Goal: Check status: Check status

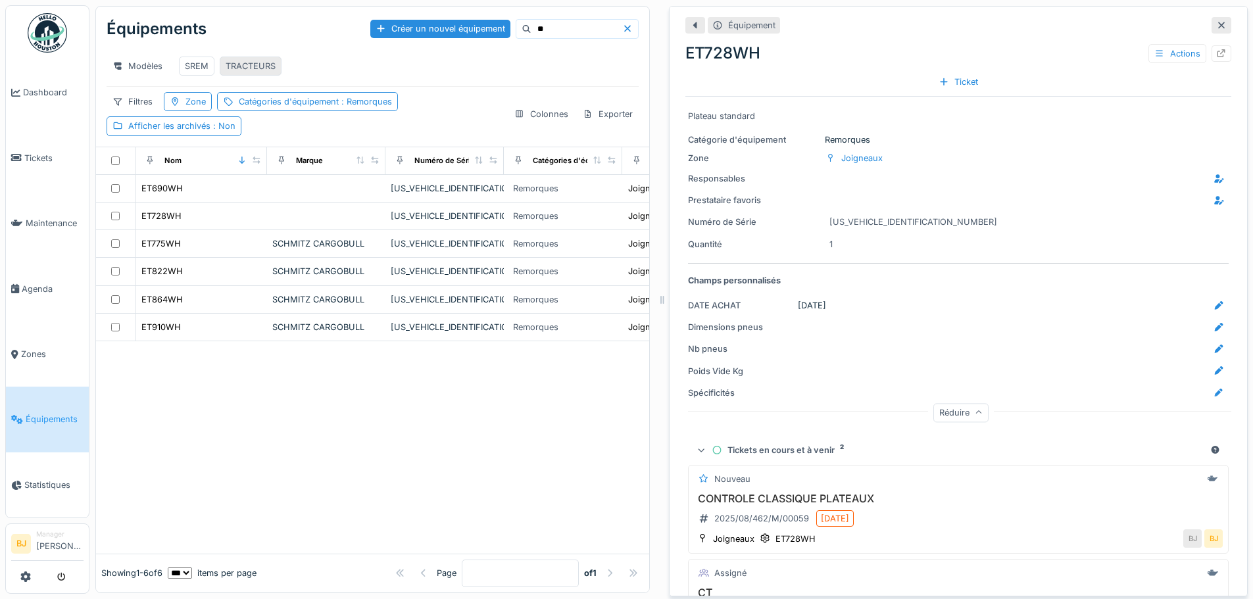
click at [255, 72] on div "TRACTEURS" at bounding box center [251, 66] width 50 height 12
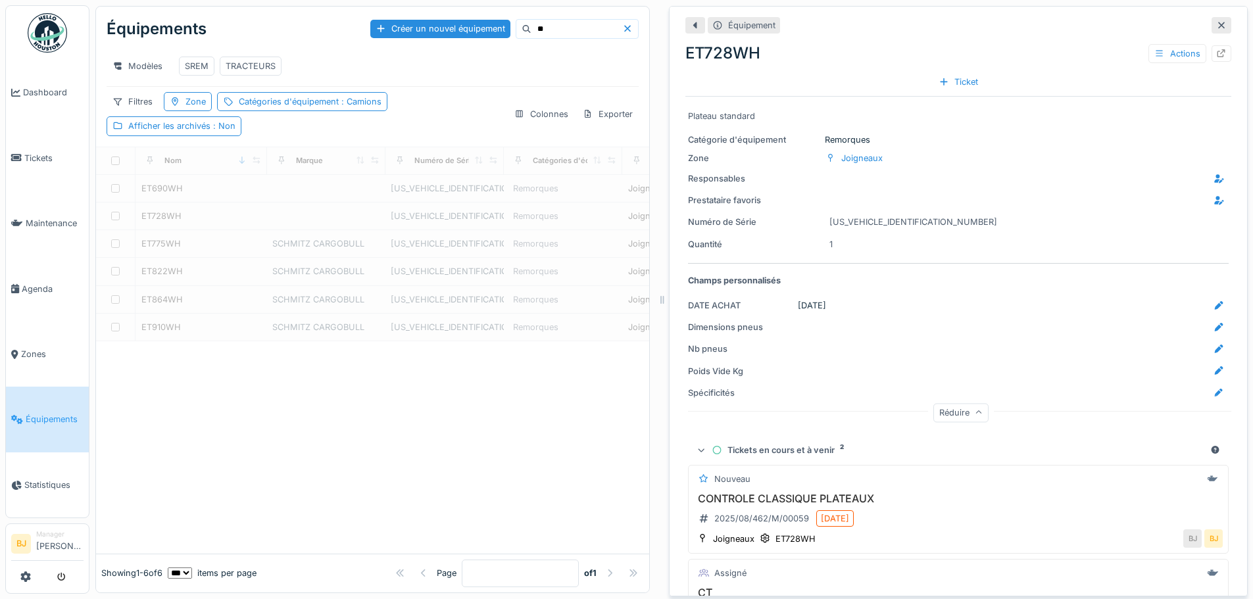
click at [531, 32] on input "**" at bounding box center [576, 29] width 91 height 18
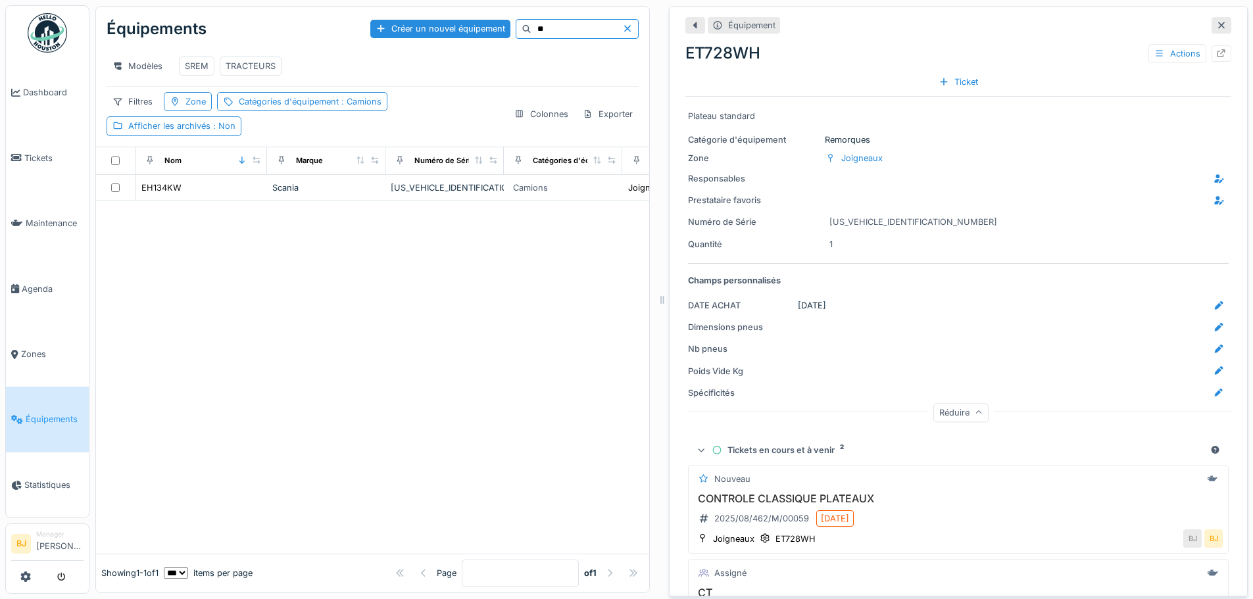
drag, startPoint x: 192, startPoint y: 195, endPoint x: 240, endPoint y: 181, distance: 50.1
click at [192, 195] on div "EH134KW" at bounding box center [201, 188] width 121 height 14
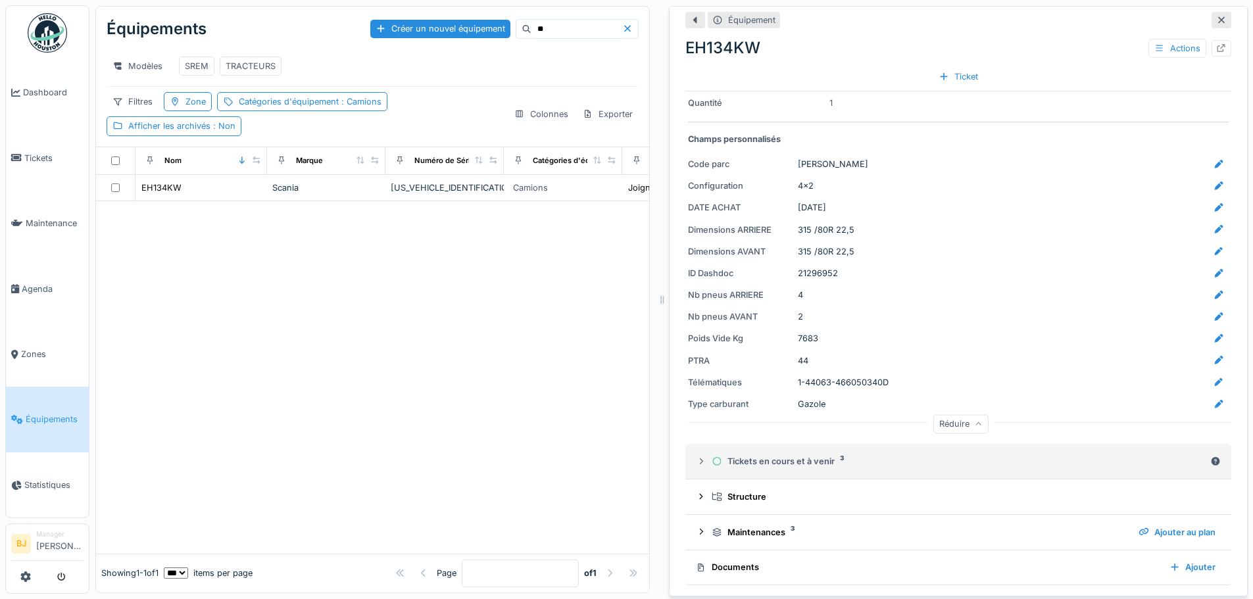
click at [865, 467] on div "Tickets en cours et à venir 3" at bounding box center [957, 461] width 493 height 12
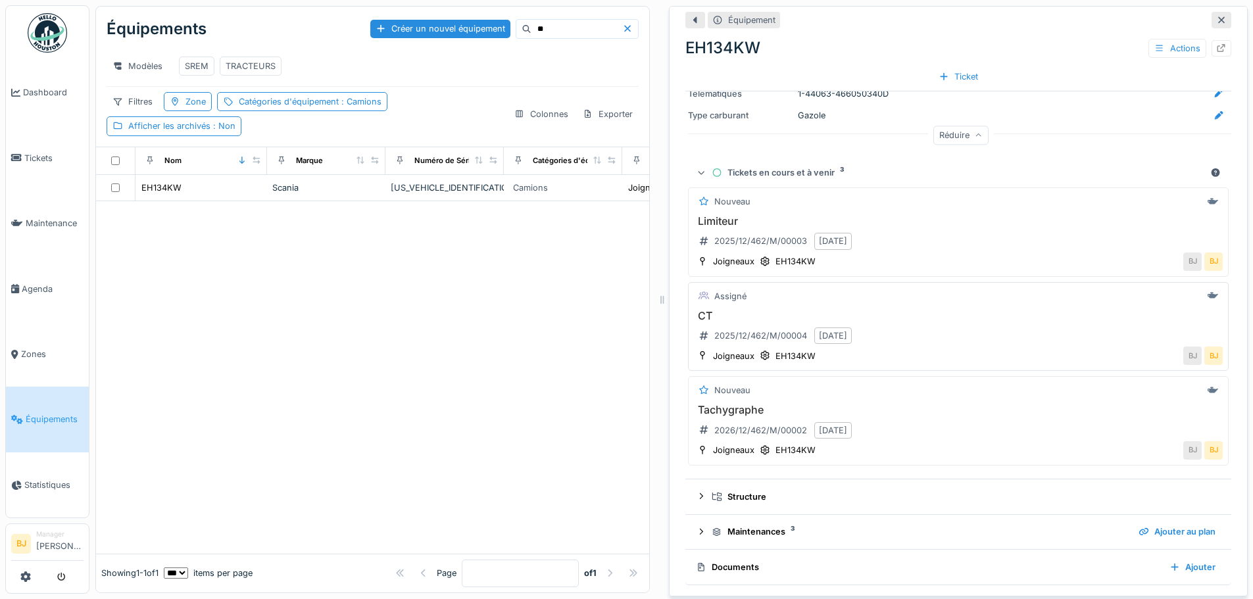
scroll to position [10, 0]
click at [821, 160] on summary "Tickets en cours et à venir 3" at bounding box center [957, 172] width 535 height 24
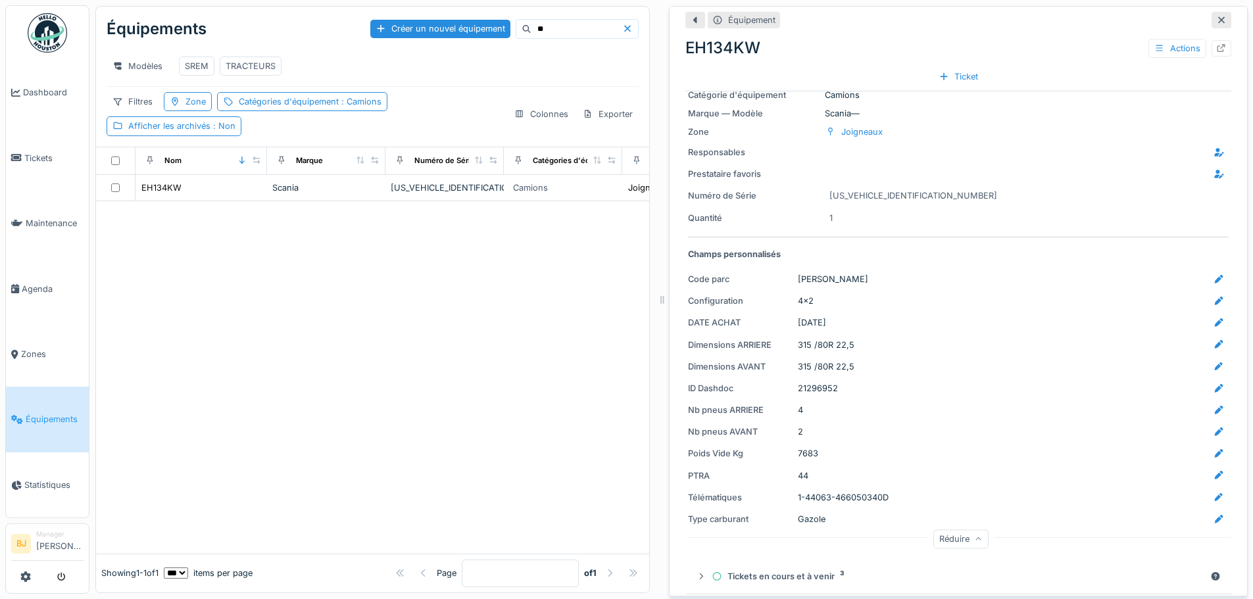
scroll to position [0, 0]
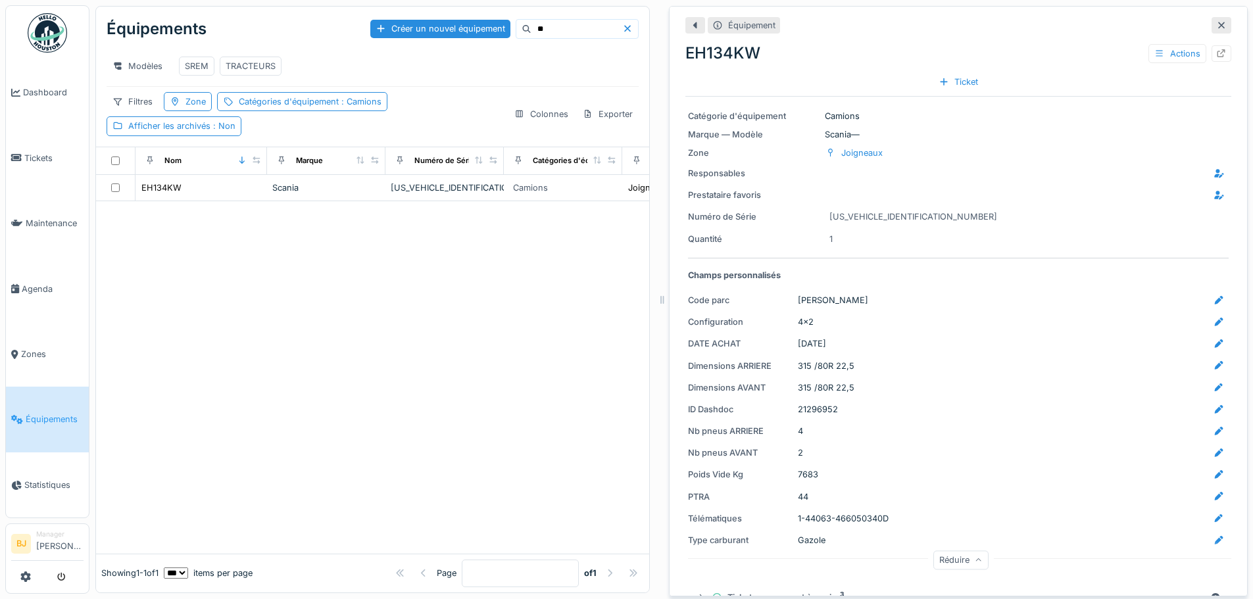
click at [590, 387] on div at bounding box center [372, 377] width 553 height 352
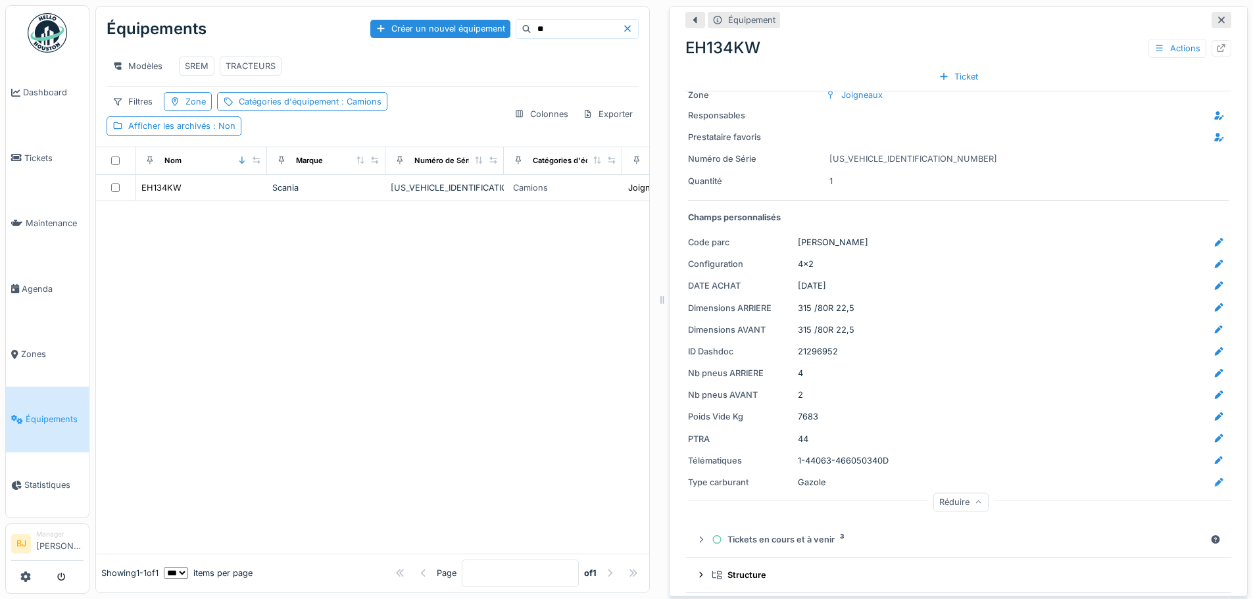
scroll to position [137, 0]
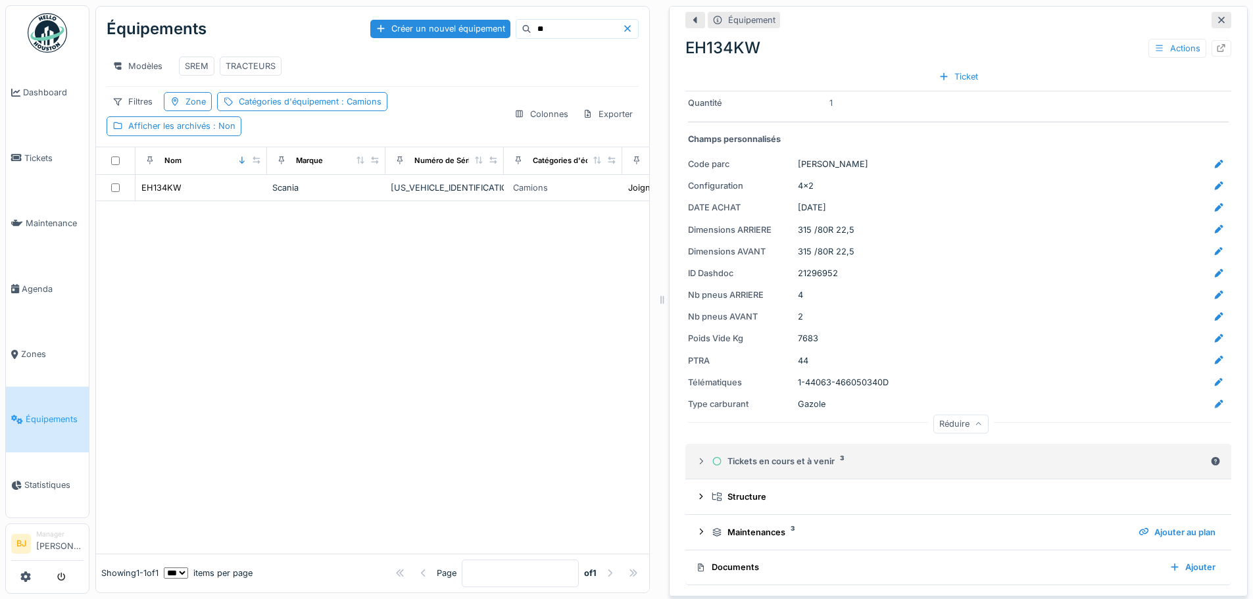
click at [743, 455] on div "Tickets en cours et à venir 3" at bounding box center [957, 461] width 493 height 12
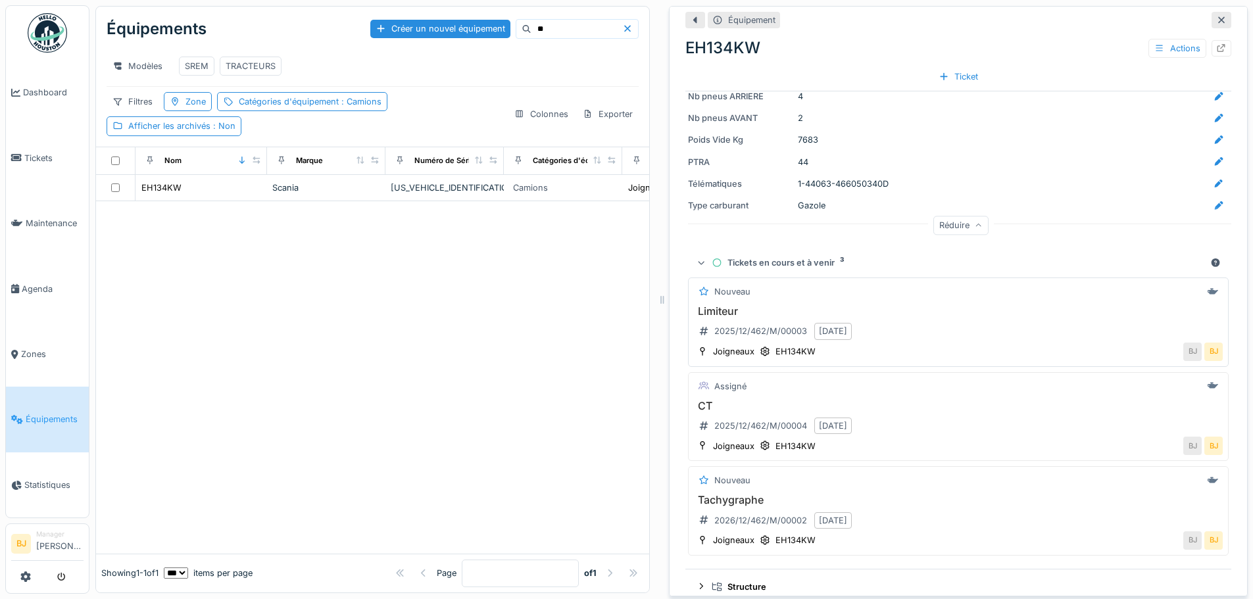
scroll to position [425, 0]
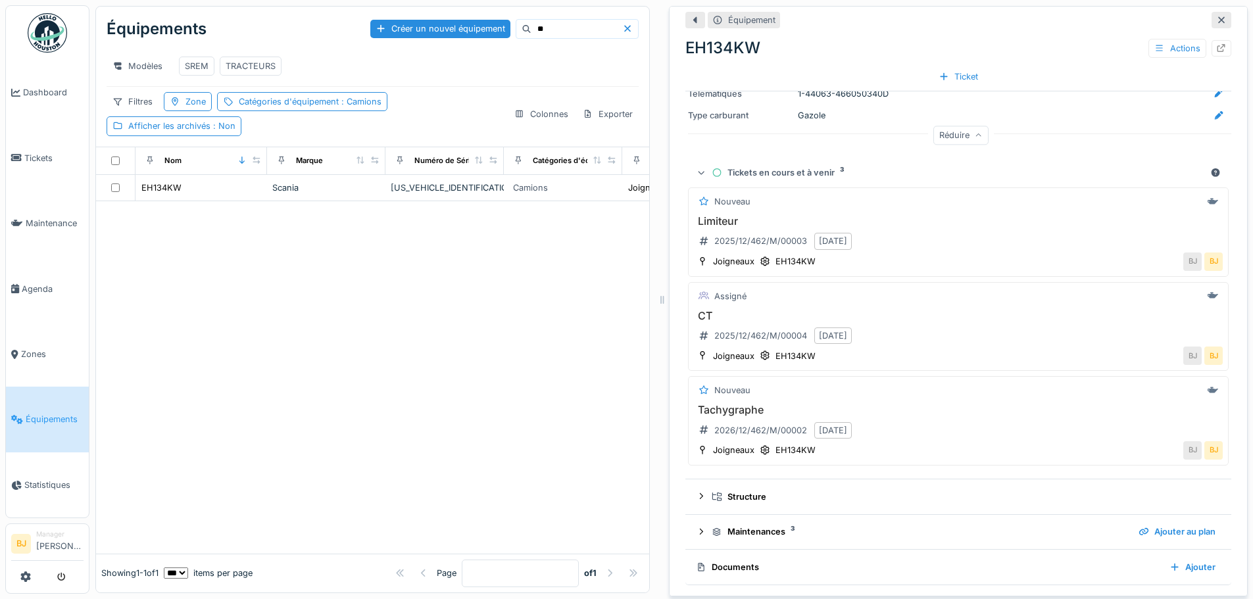
click at [786, 160] on summary "Tickets en cours et à venir 3" at bounding box center [957, 172] width 535 height 24
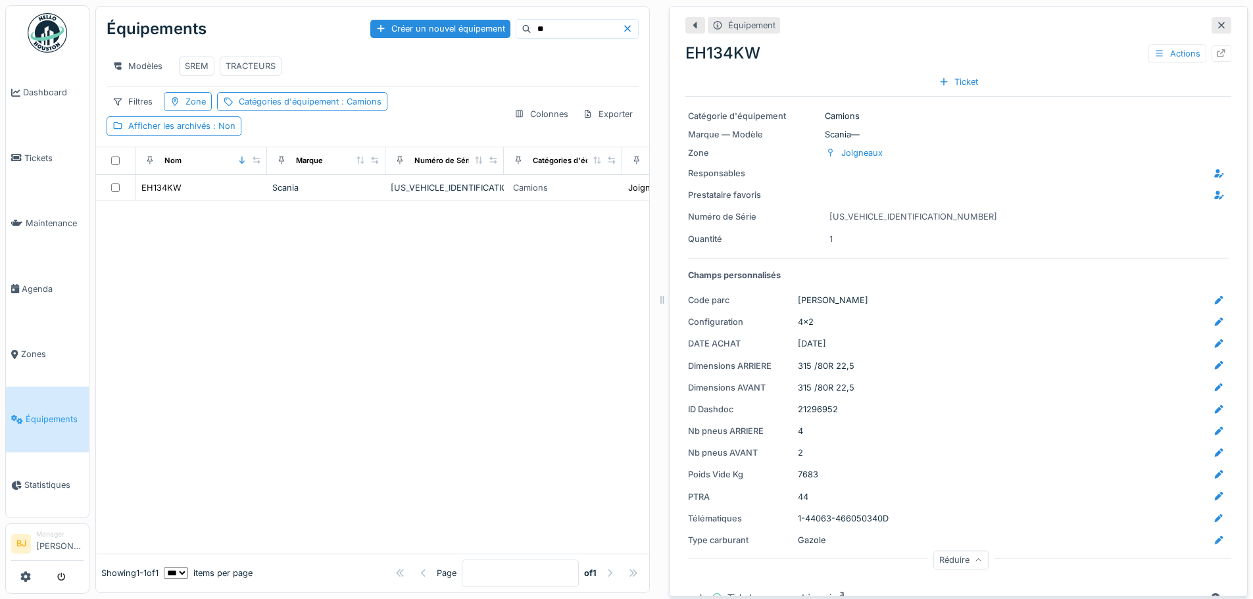
scroll to position [0, 0]
click at [370, 345] on div at bounding box center [372, 377] width 553 height 352
click at [245, 291] on div at bounding box center [372, 377] width 553 height 352
click at [531, 32] on input "**" at bounding box center [576, 29] width 91 height 18
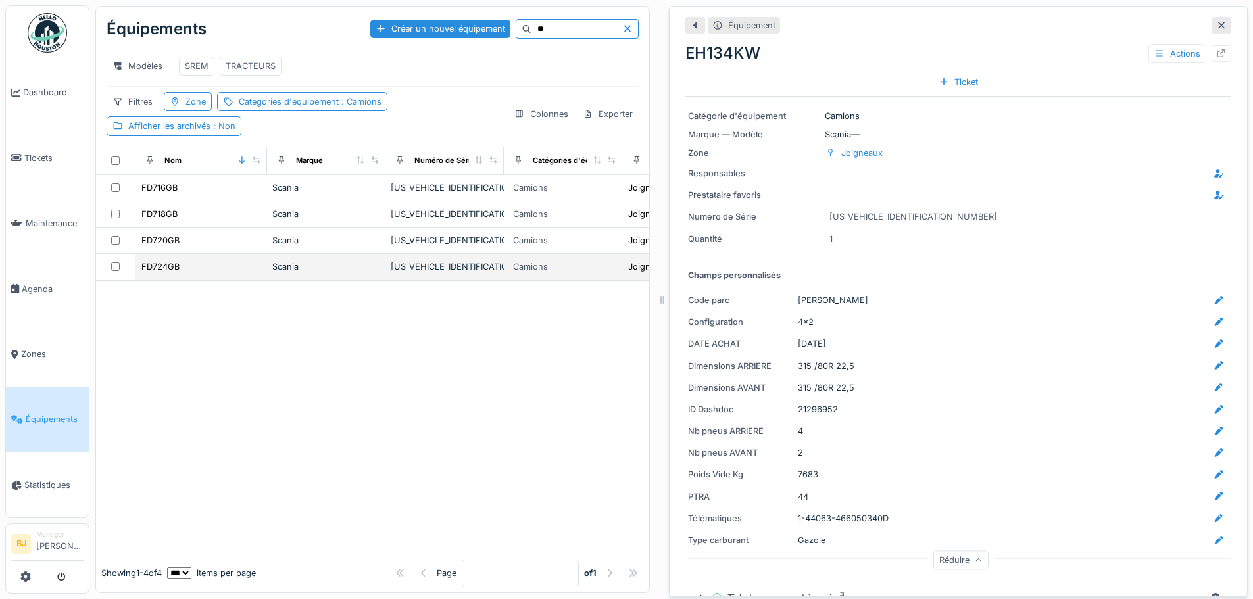
type input "**"
click at [226, 274] on div "FD724GB" at bounding box center [201, 267] width 121 height 14
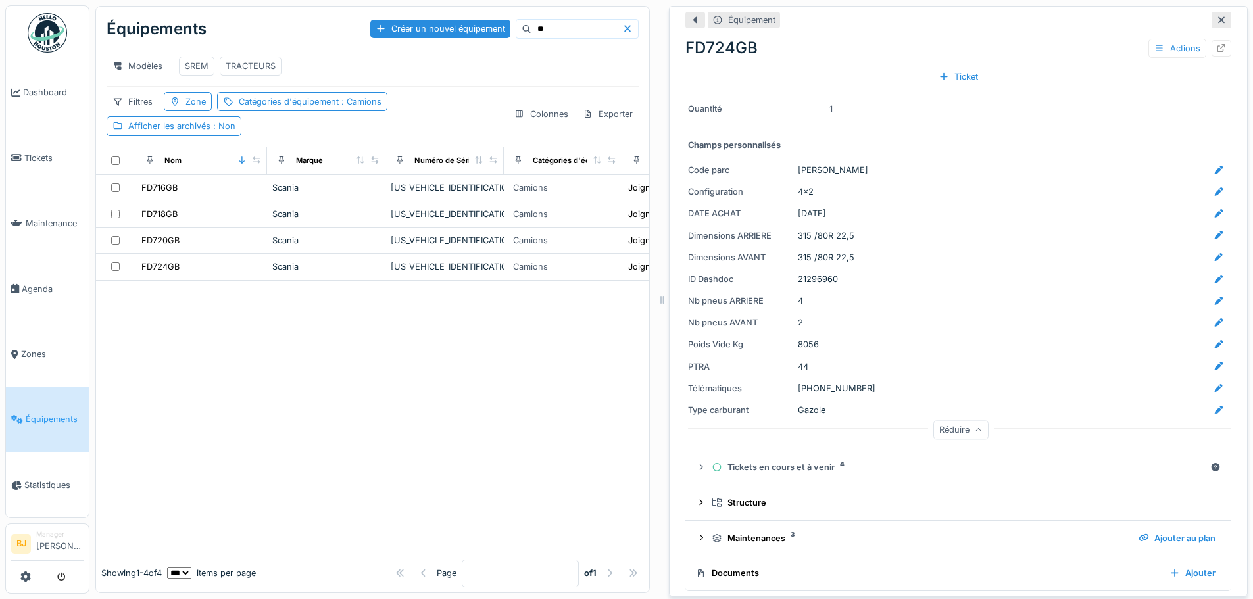
scroll to position [137, 0]
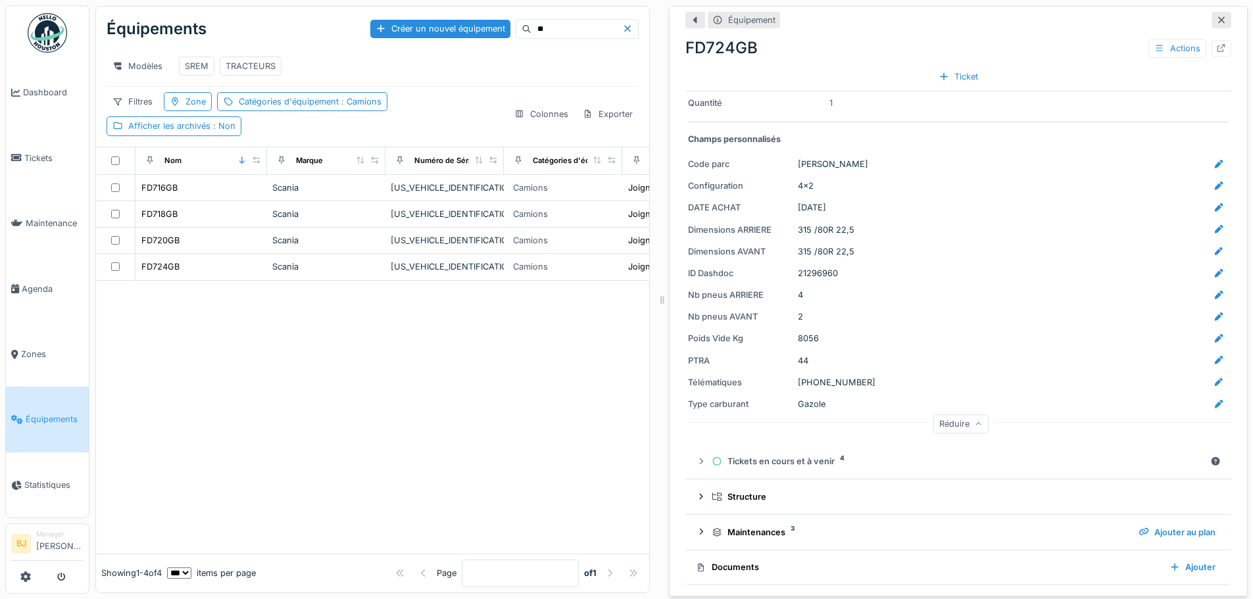
click at [940, 421] on div "Réduire" at bounding box center [960, 423] width 55 height 19
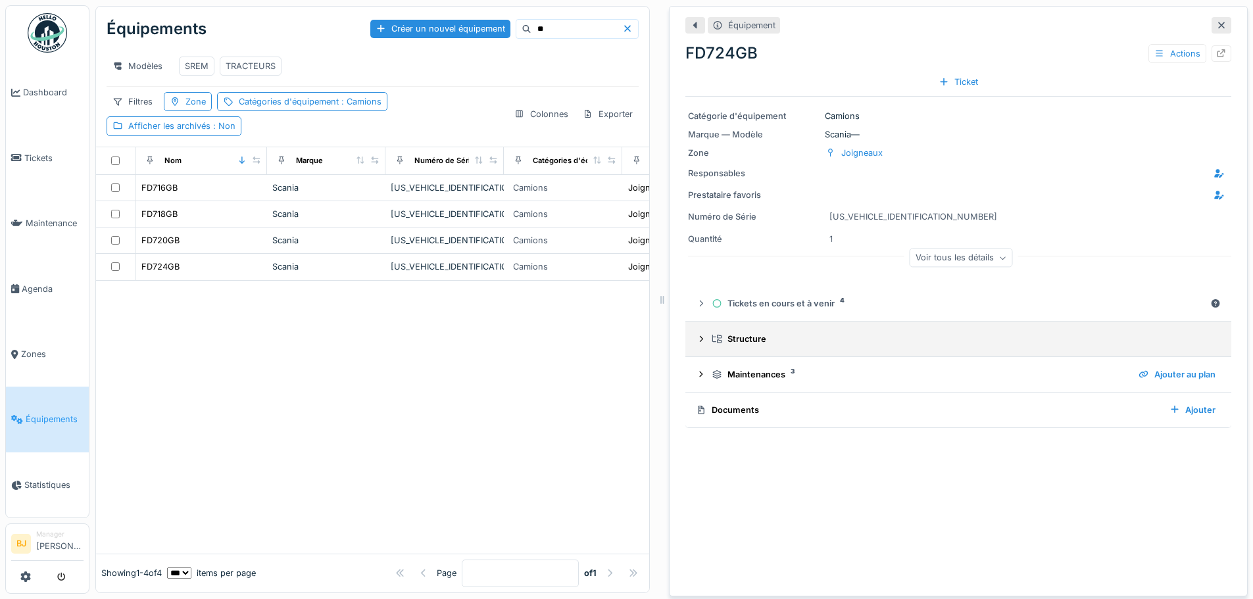
scroll to position [10, 0]
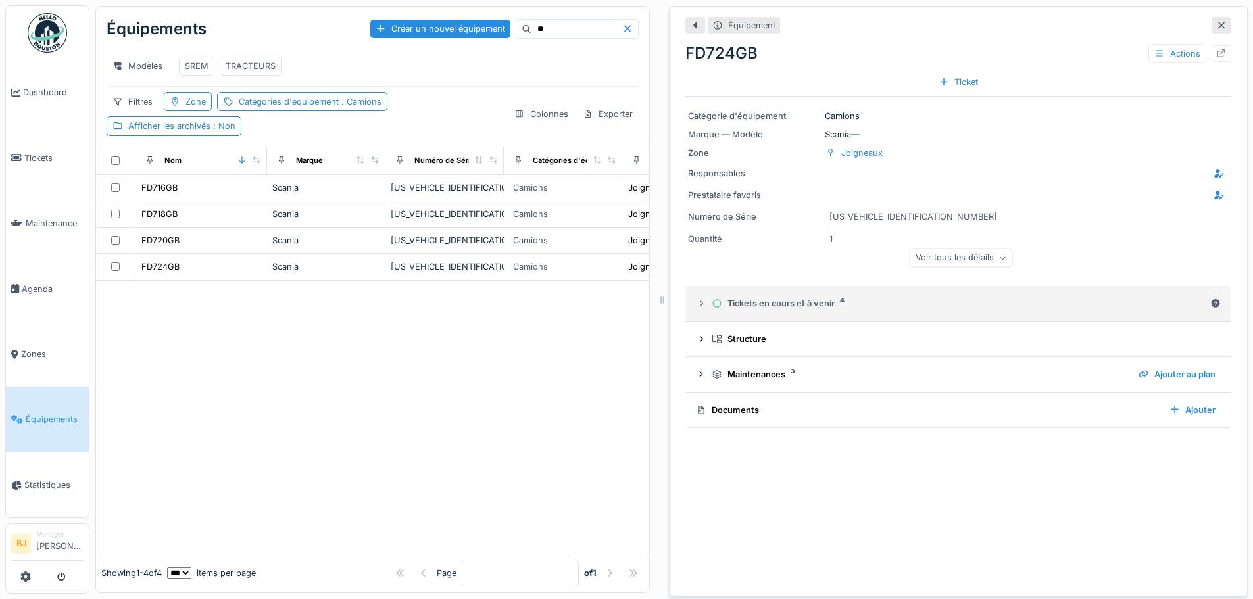
click at [861, 299] on div "Tickets en cours et à venir 4" at bounding box center [957, 303] width 493 height 12
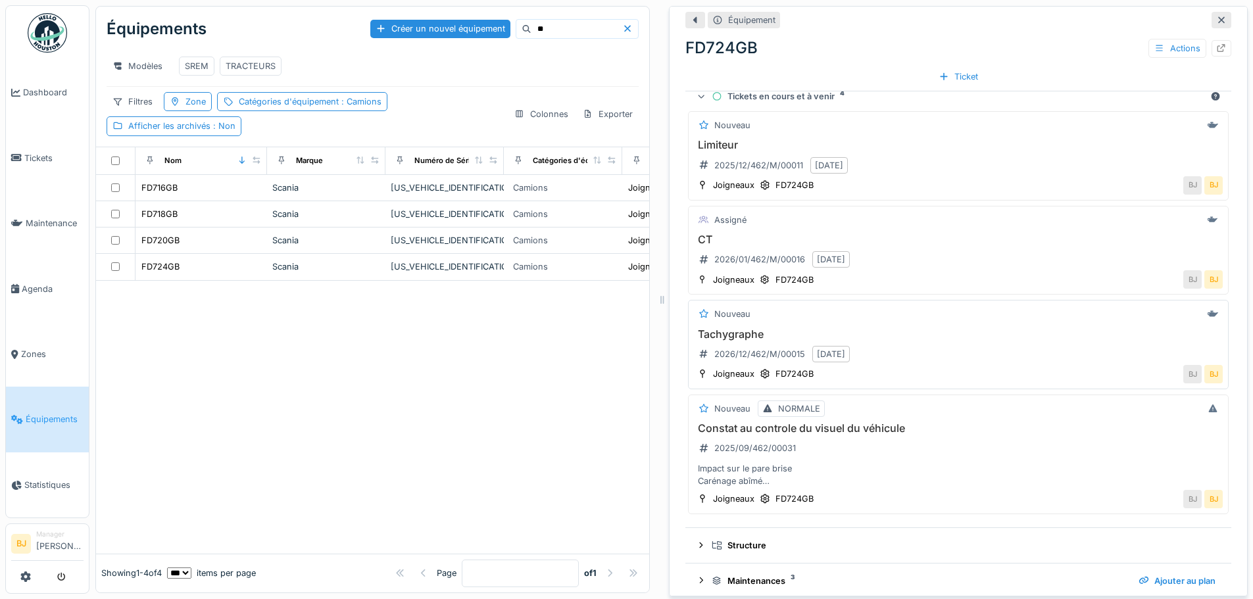
scroll to position [258, 0]
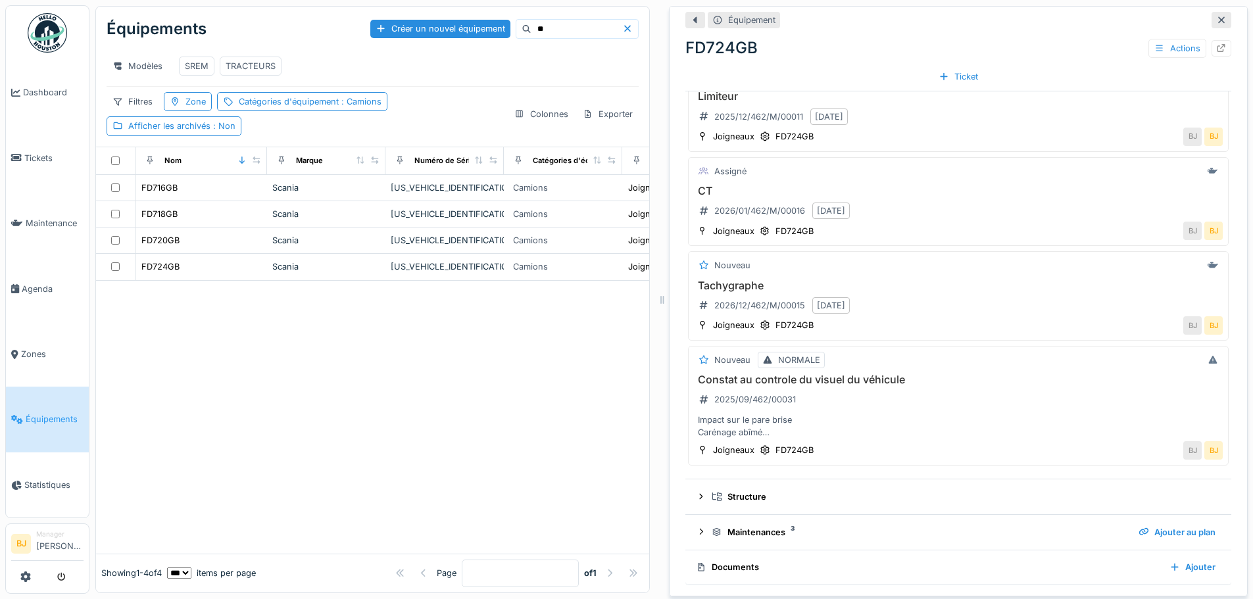
click at [399, 415] on div at bounding box center [372, 417] width 553 height 273
